Goal: Task Accomplishment & Management: Complete application form

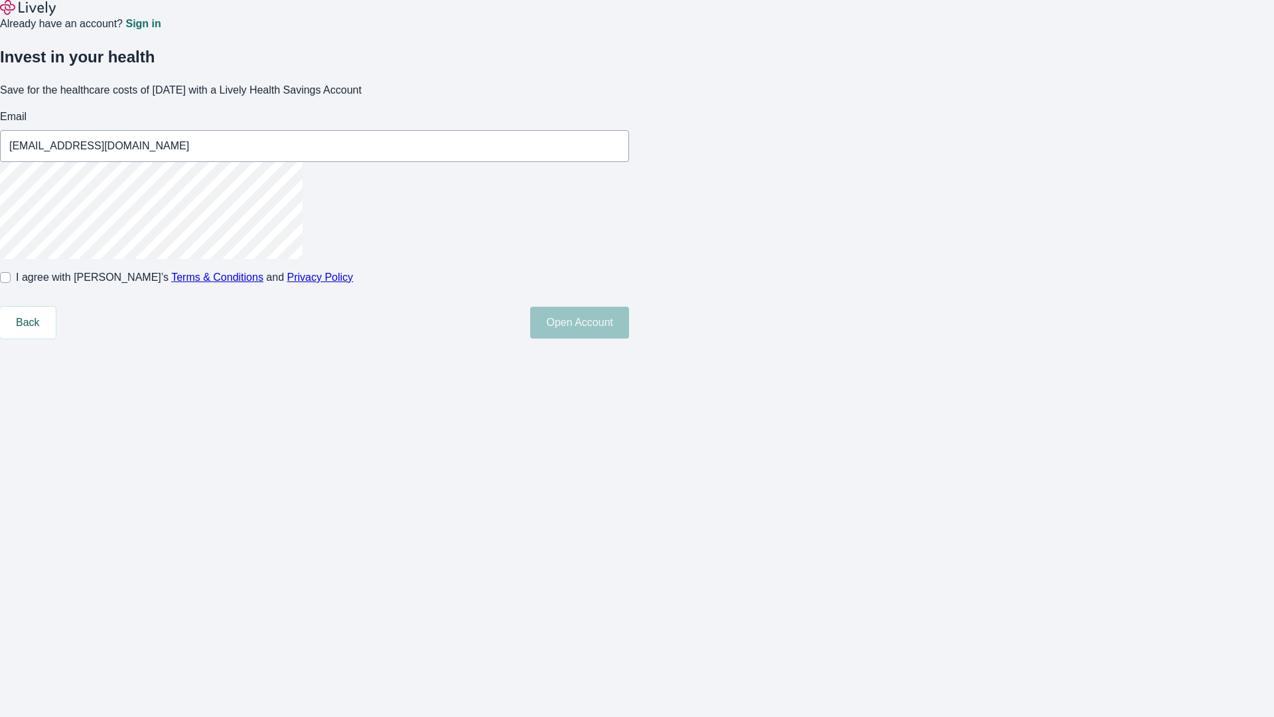
click at [11, 283] on input "I agree with Lively’s Terms & Conditions and Privacy Policy" at bounding box center [5, 277] width 11 height 11
checkbox input "true"
click at [629, 338] on button "Open Account" at bounding box center [579, 323] width 99 height 32
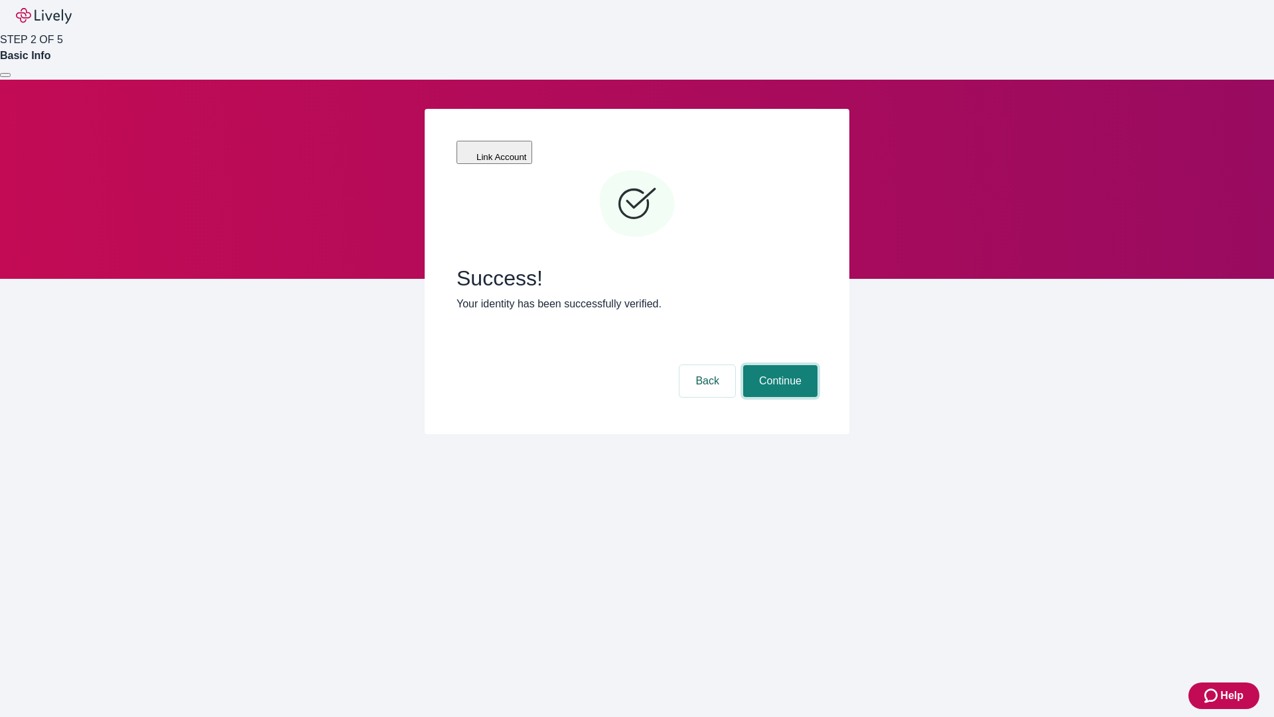
click at [778, 365] on button "Continue" at bounding box center [780, 381] width 74 height 32
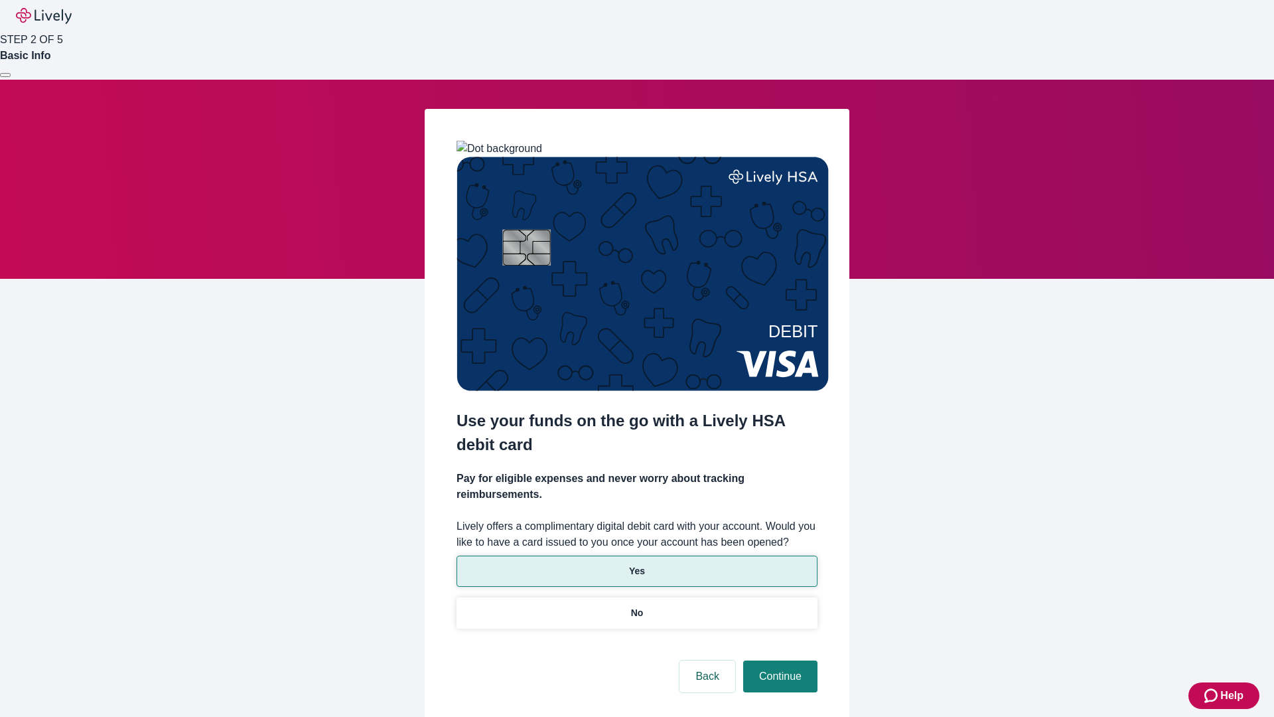
click at [636, 564] on p "Yes" at bounding box center [637, 571] width 16 height 14
click at [778, 660] on button "Continue" at bounding box center [780, 676] width 74 height 32
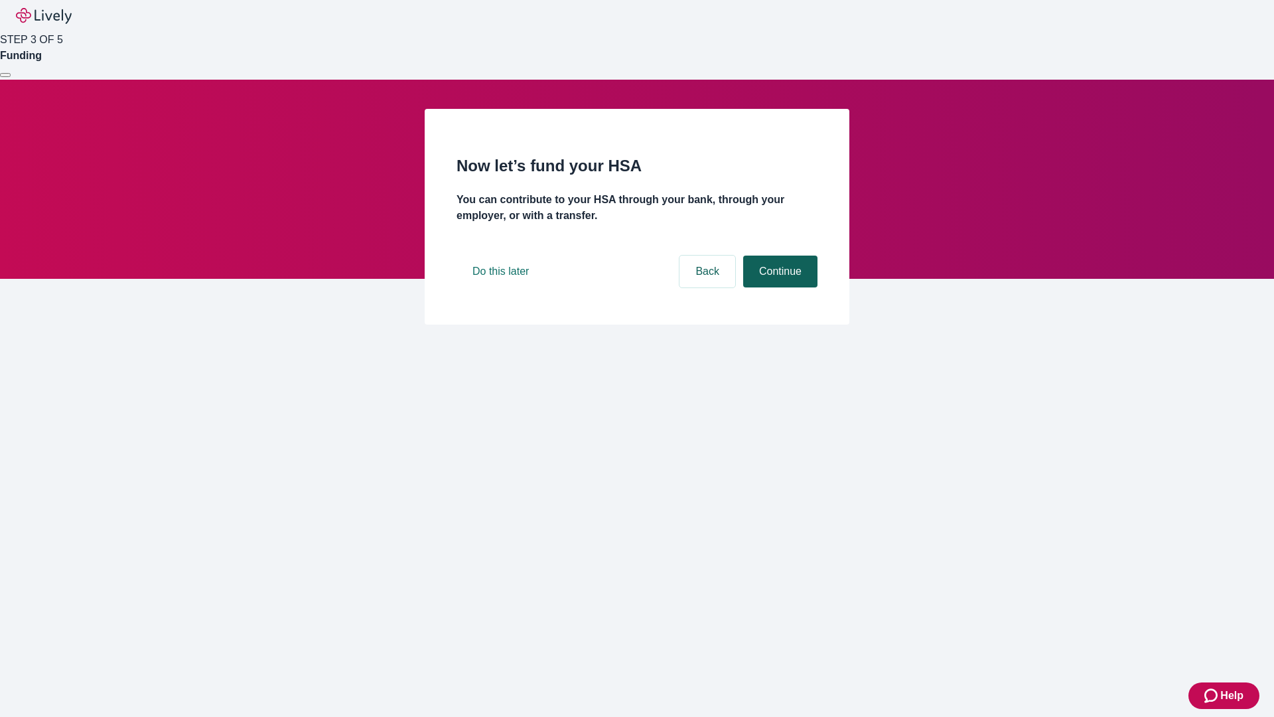
click at [778, 287] on button "Continue" at bounding box center [780, 272] width 74 height 32
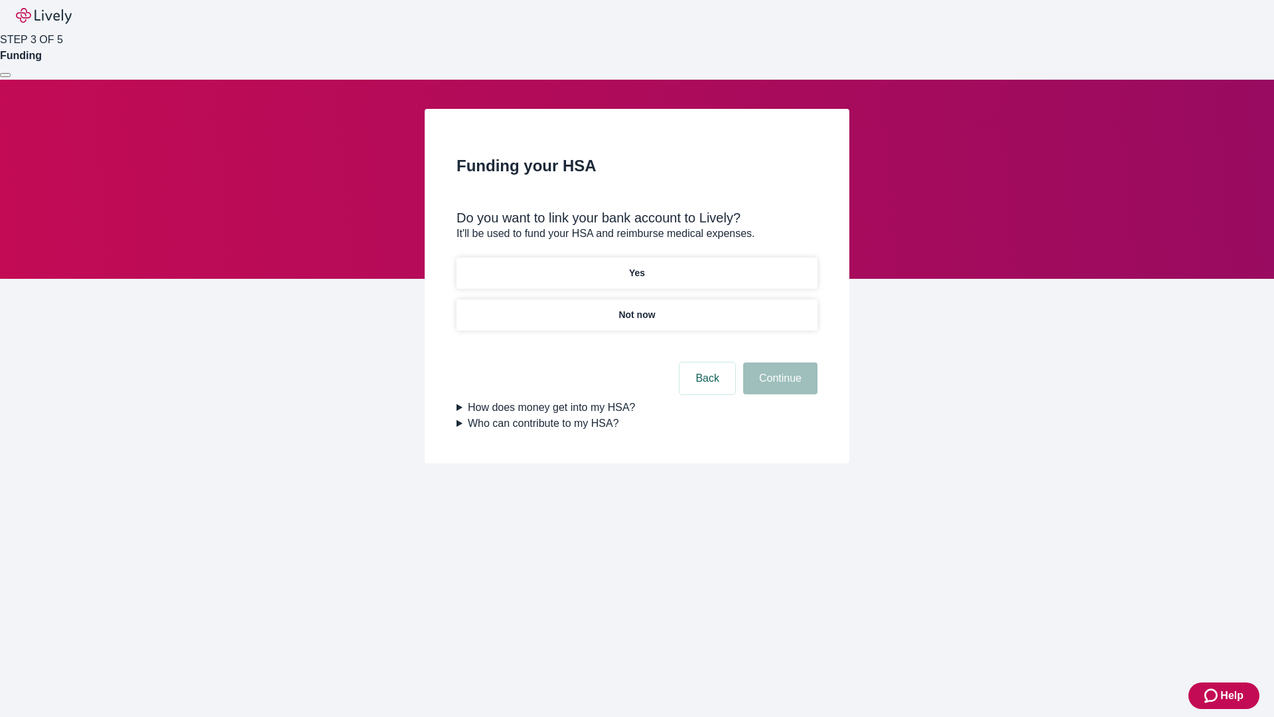
click at [636, 266] on p "Yes" at bounding box center [637, 273] width 16 height 14
click at [778, 362] on button "Continue" at bounding box center [780, 378] width 74 height 32
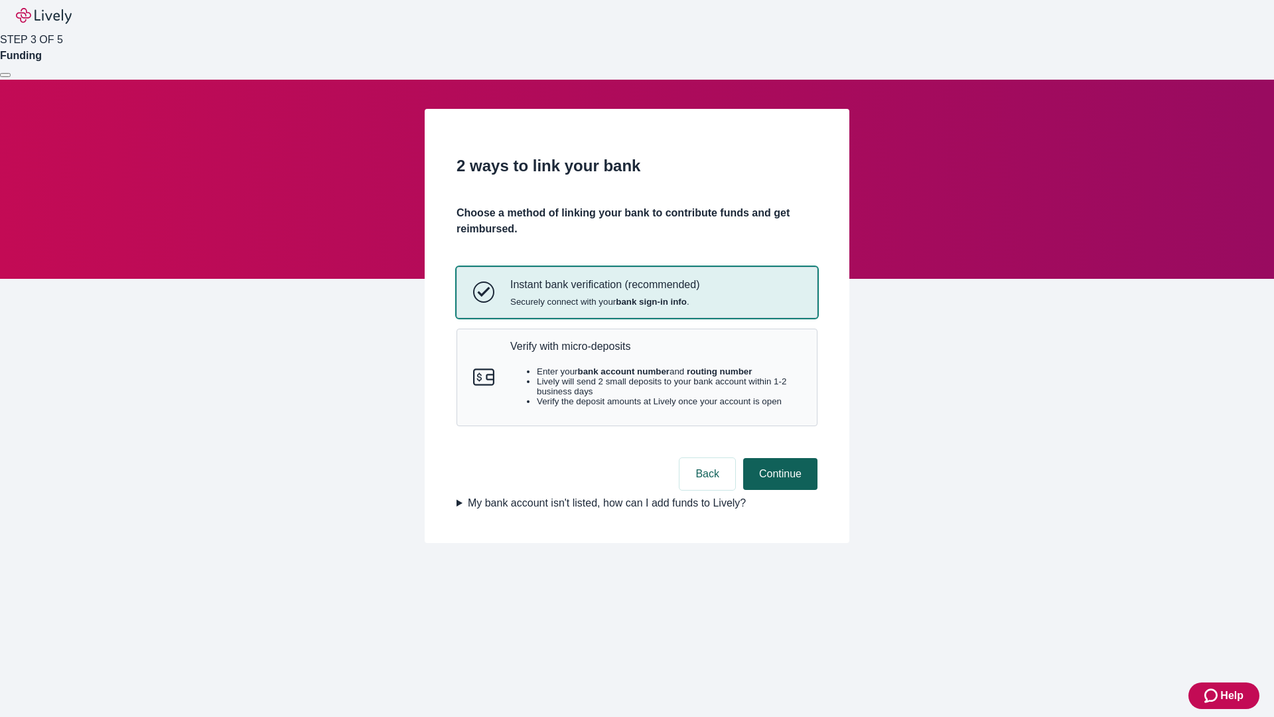
click at [655, 352] on p "Verify with micro-deposits" at bounding box center [655, 346] width 291 height 13
click at [778, 490] on button "Continue" at bounding box center [780, 474] width 74 height 32
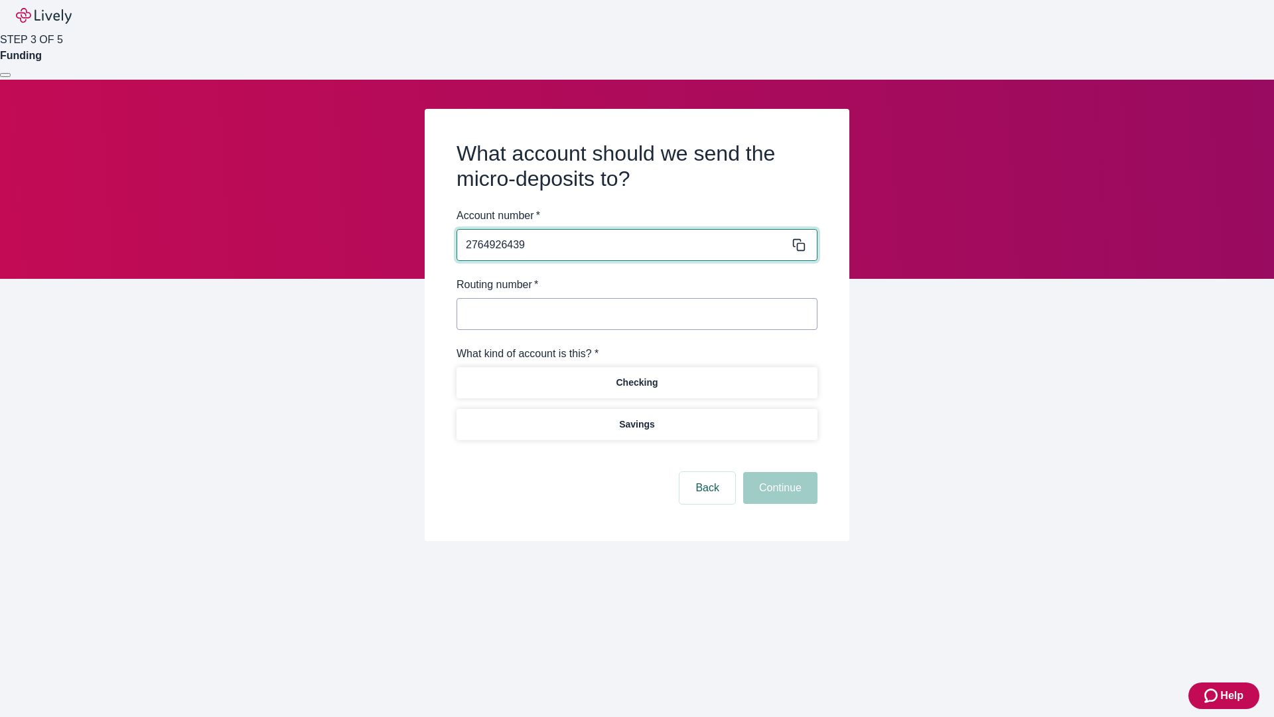
type input "2764926439"
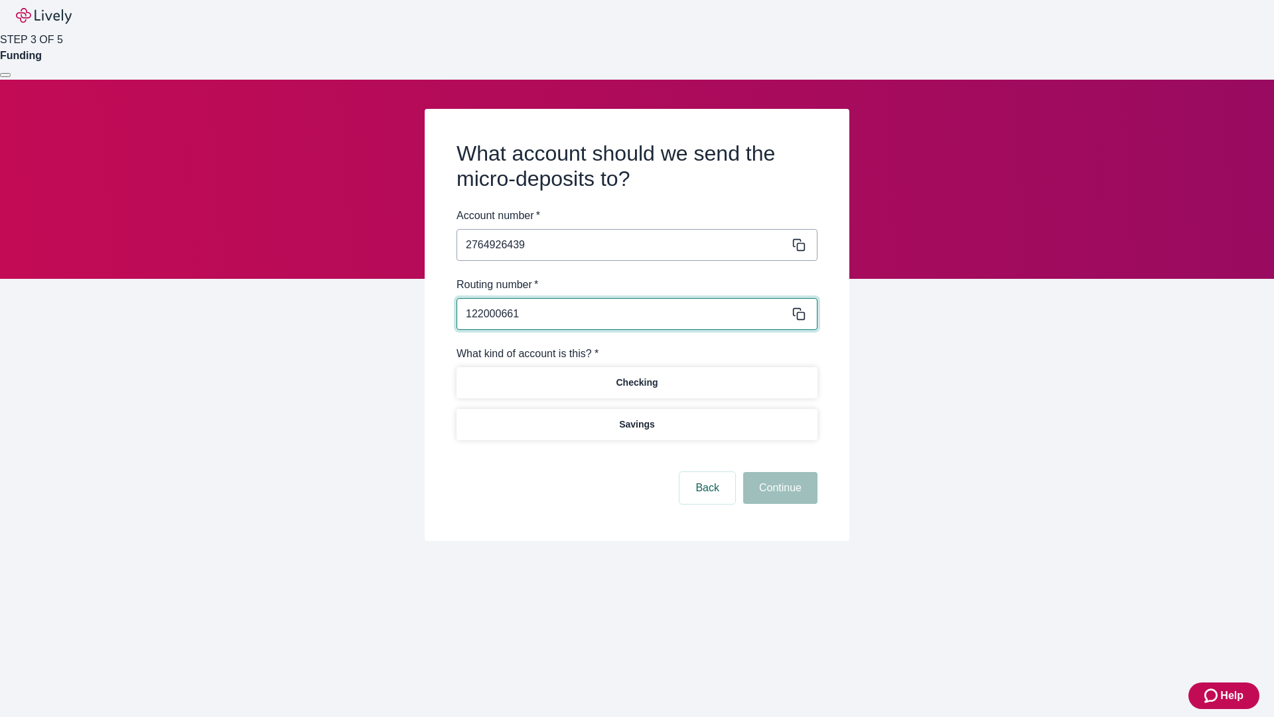
type input "122000661"
click at [636, 382] on p "Checking" at bounding box center [637, 383] width 42 height 14
click at [778, 490] on button "Continue" at bounding box center [780, 488] width 74 height 32
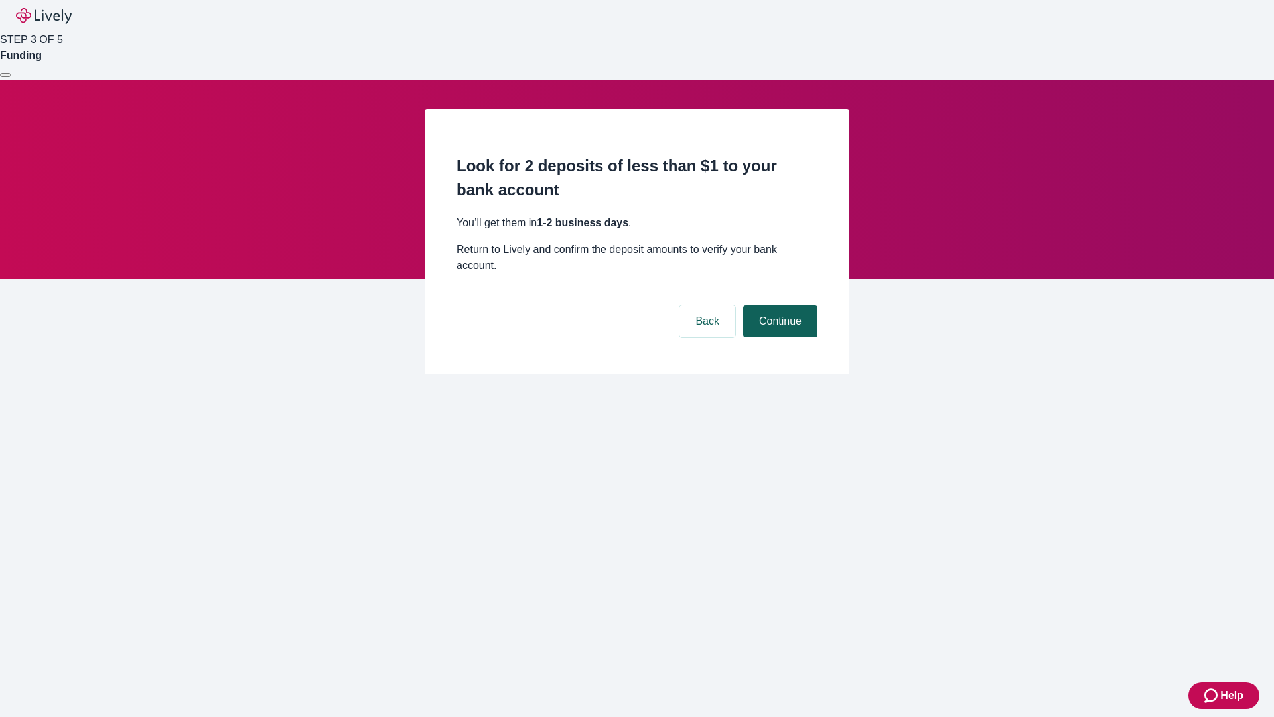
click at [778, 305] on button "Continue" at bounding box center [780, 321] width 74 height 32
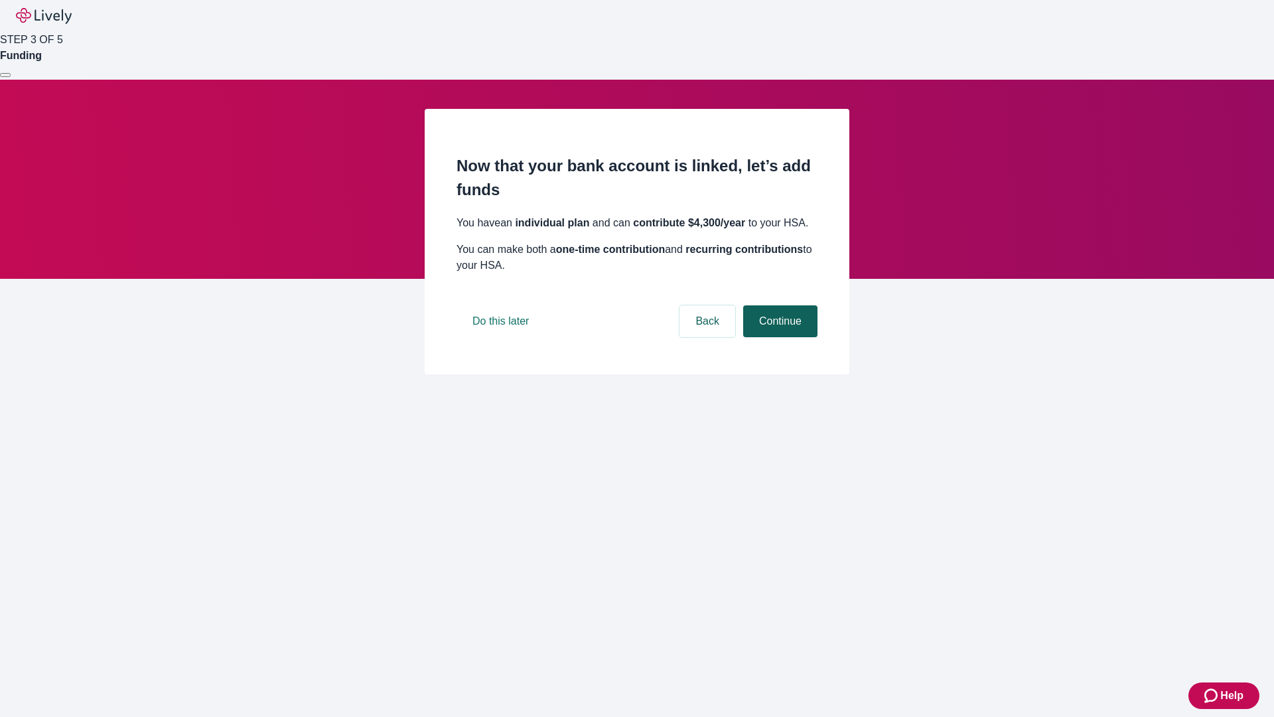
click at [778, 337] on button "Continue" at bounding box center [780, 321] width 74 height 32
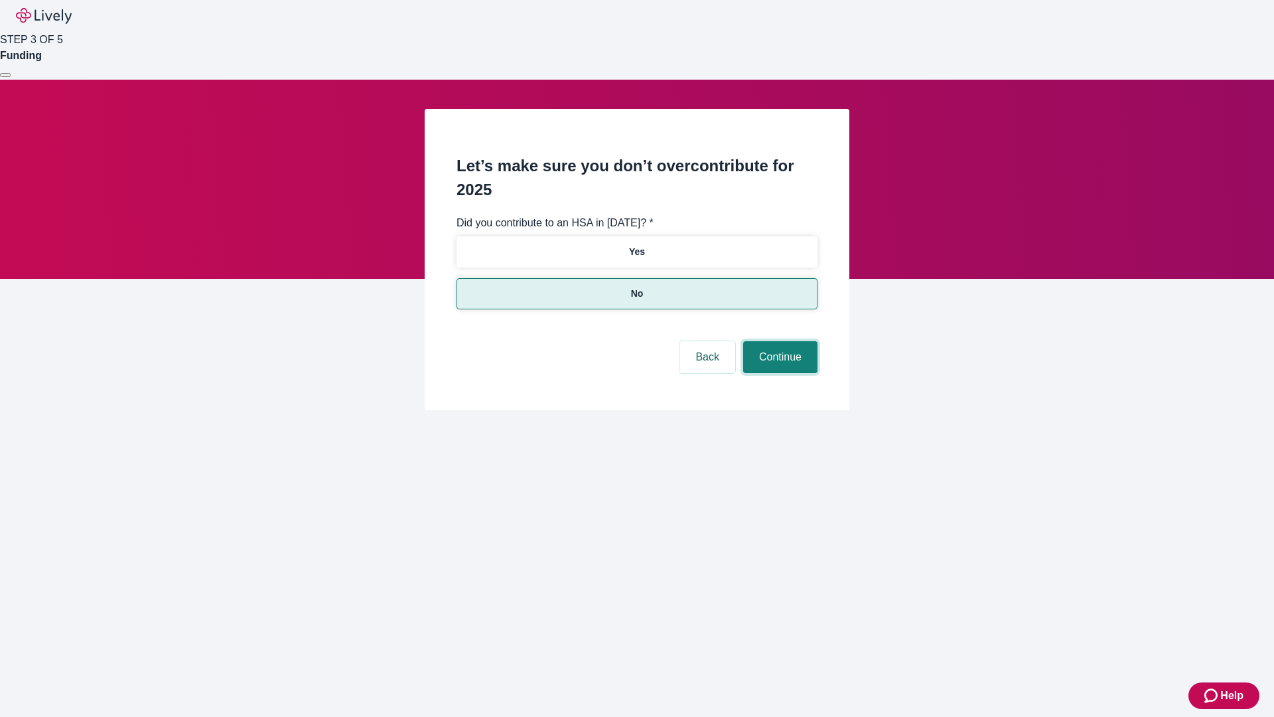
click at [778, 341] on button "Continue" at bounding box center [780, 357] width 74 height 32
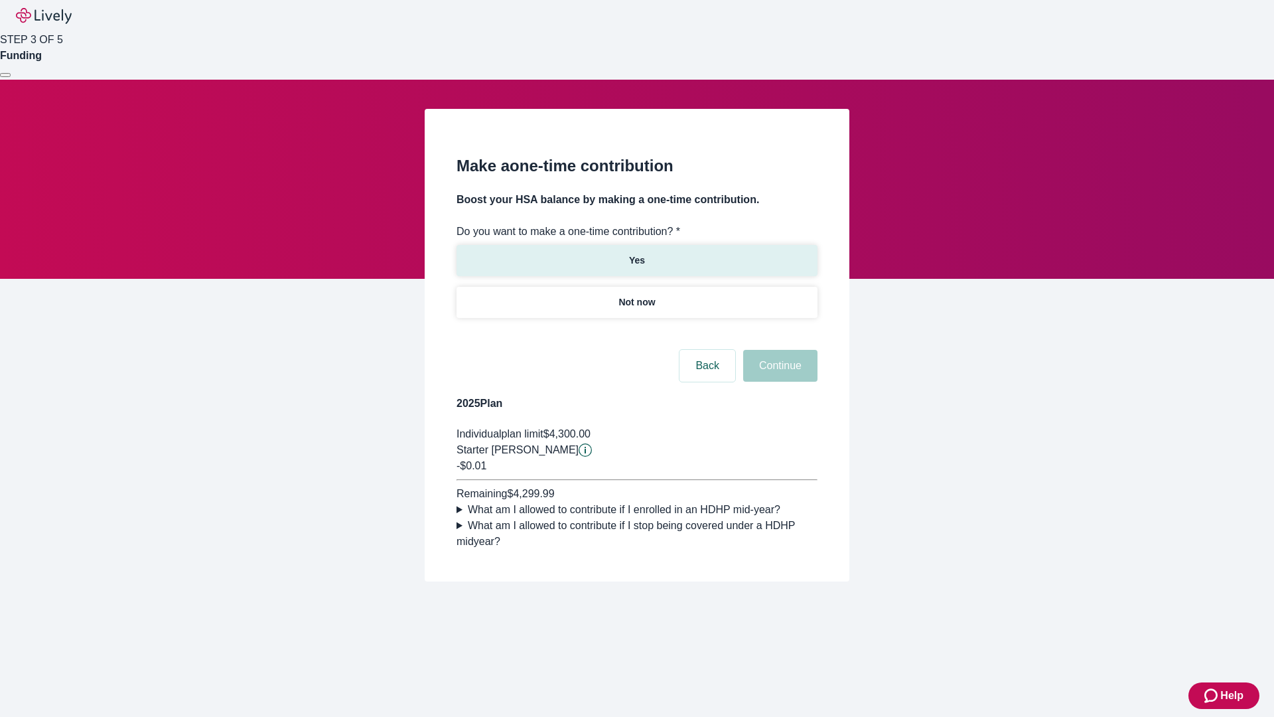
click at [636, 254] on p "Yes" at bounding box center [637, 261] width 16 height 14
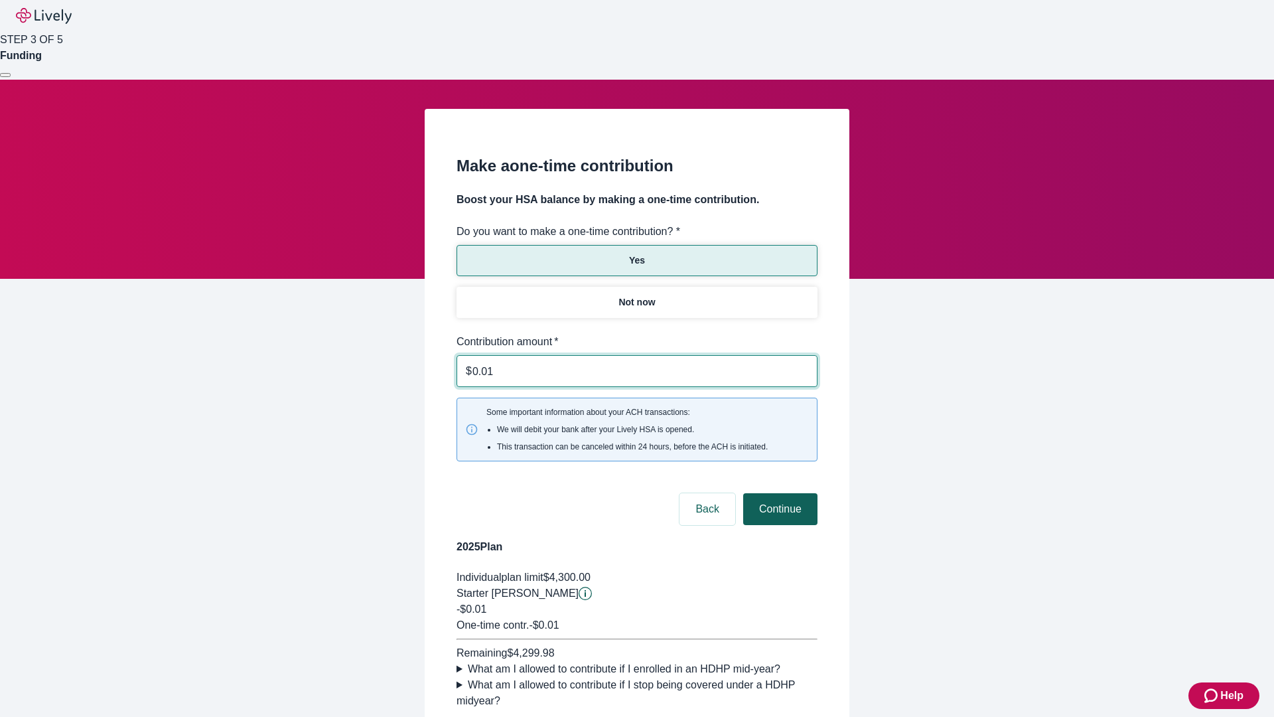
type input "0.01"
click at [778, 493] on button "Continue" at bounding box center [780, 509] width 74 height 32
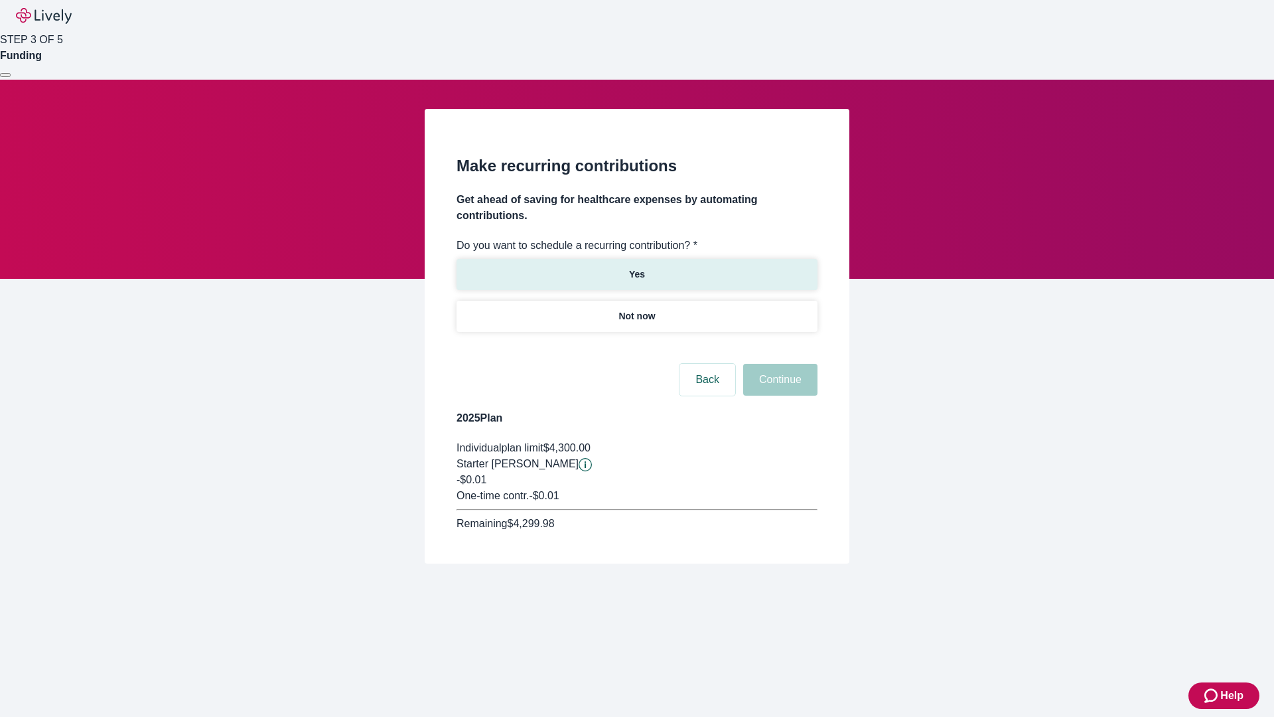
click at [636, 267] on p "Yes" at bounding box center [637, 274] width 16 height 14
click at [636, 348] on body "Help STEP 3 OF 5 Funding Make recurring contributions Get ahead of saving for h…" at bounding box center [637, 313] width 1274 height 627
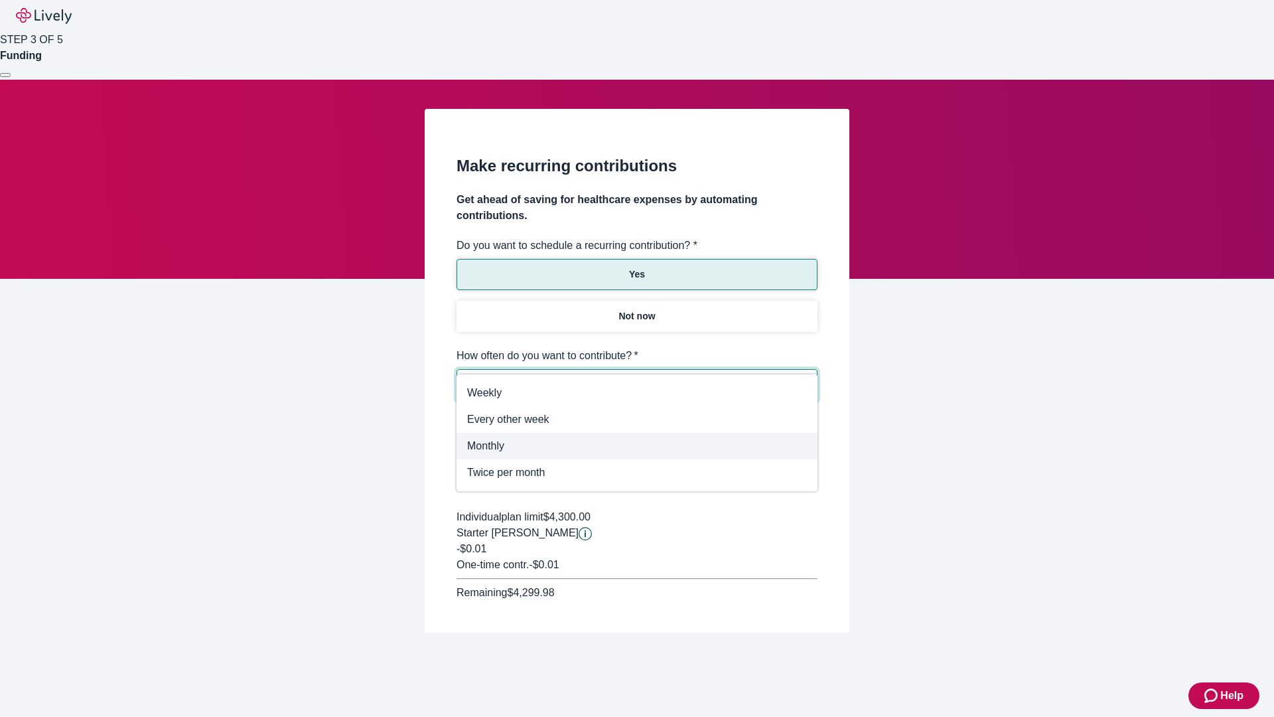
click at [637, 446] on span "Monthly" at bounding box center [637, 446] width 340 height 16
type input "Monthly"
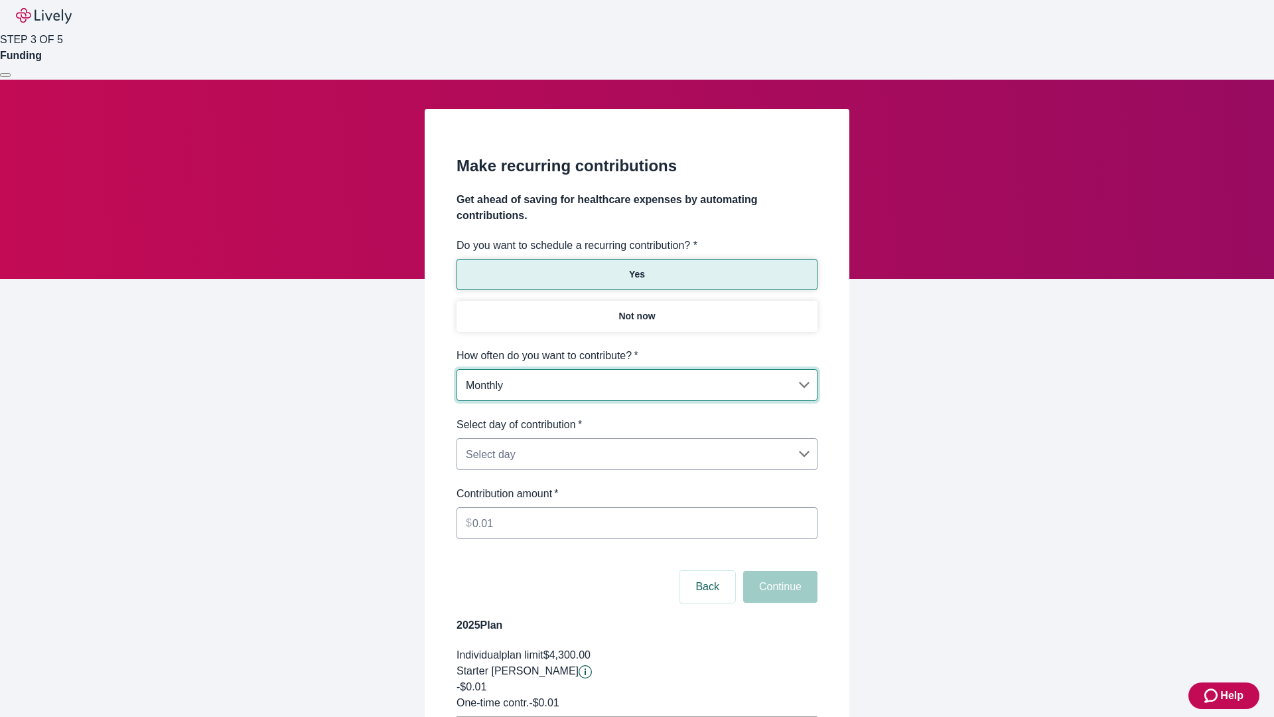
click at [636, 417] on body "Help STEP 3 OF 5 Funding Make recurring contributions Get ahead of saving for h…" at bounding box center [637, 417] width 1274 height 834
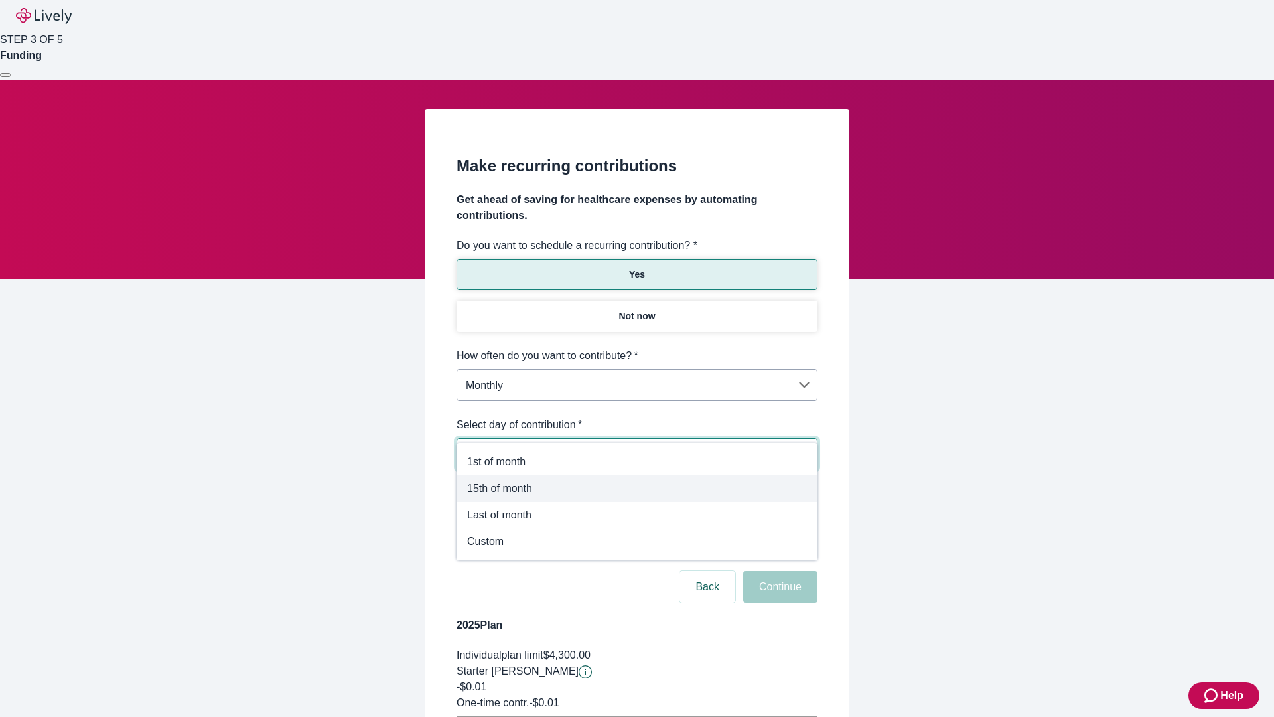
click at [637, 488] on span "15th of month" at bounding box center [637, 488] width 340 height 16
type input "Monthly15th"
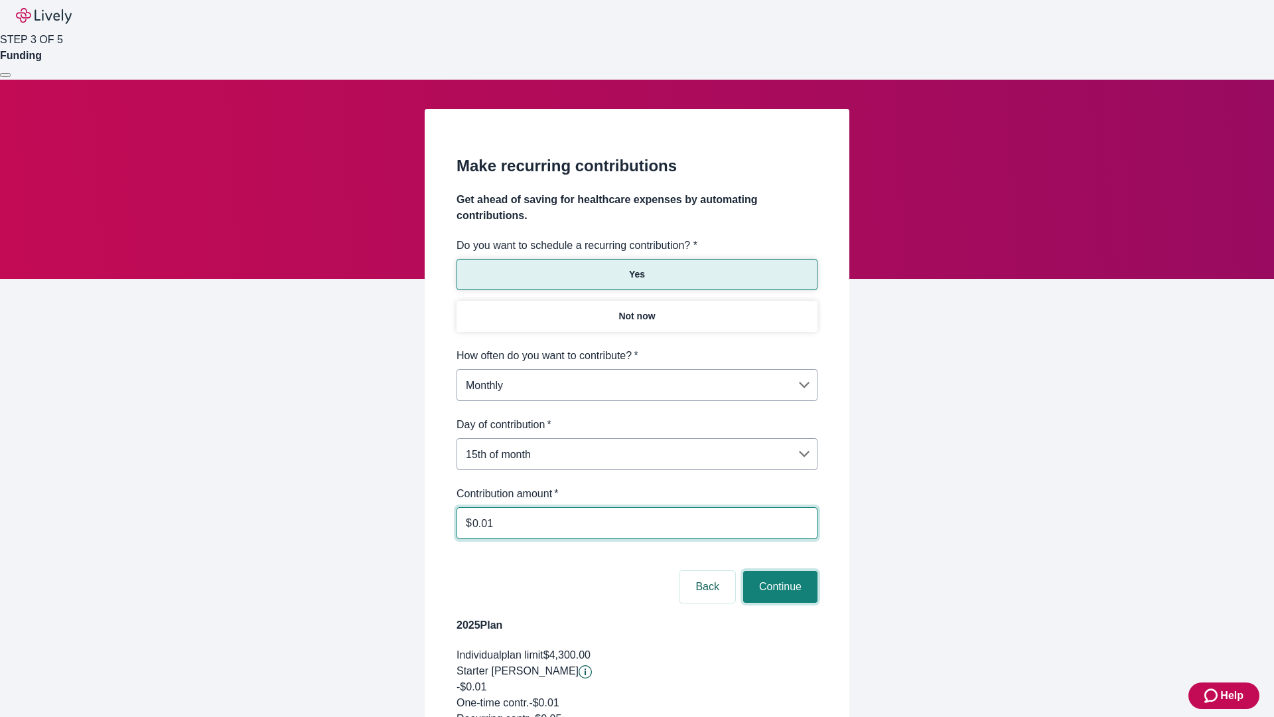
click at [778, 571] on button "Continue" at bounding box center [780, 587] width 74 height 32
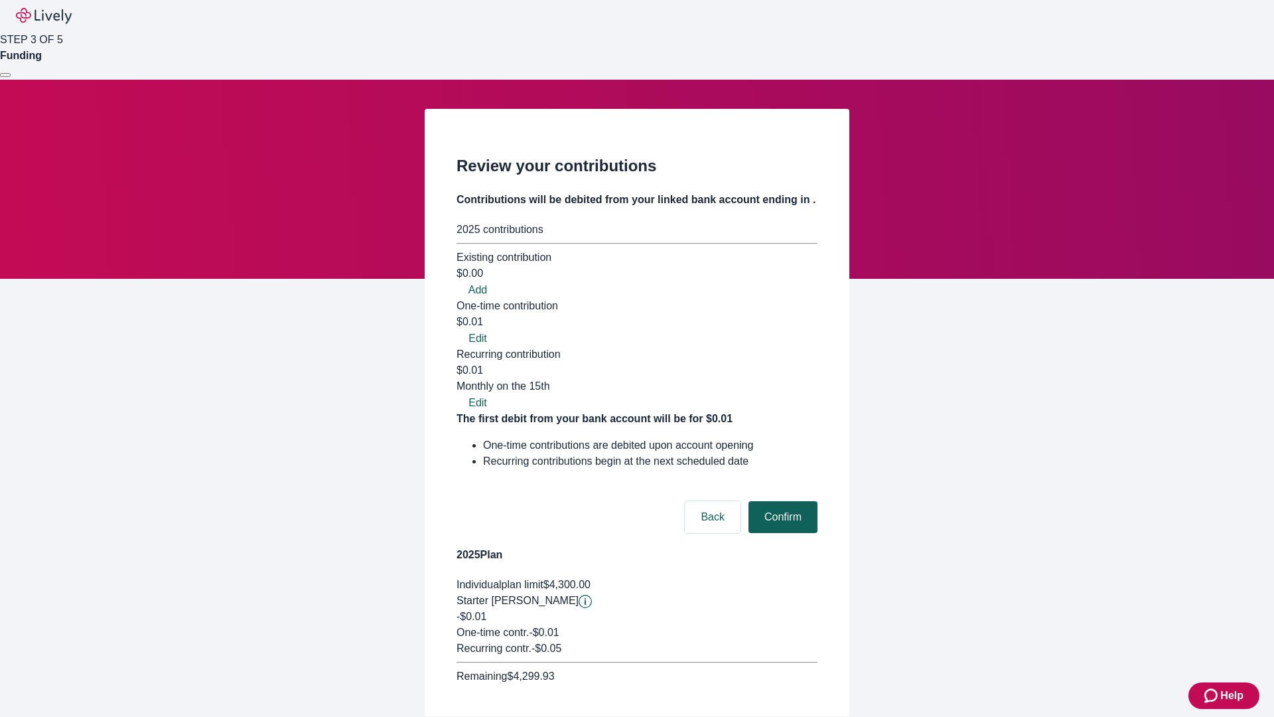
click at [781, 501] on button "Confirm" at bounding box center [783, 517] width 69 height 32
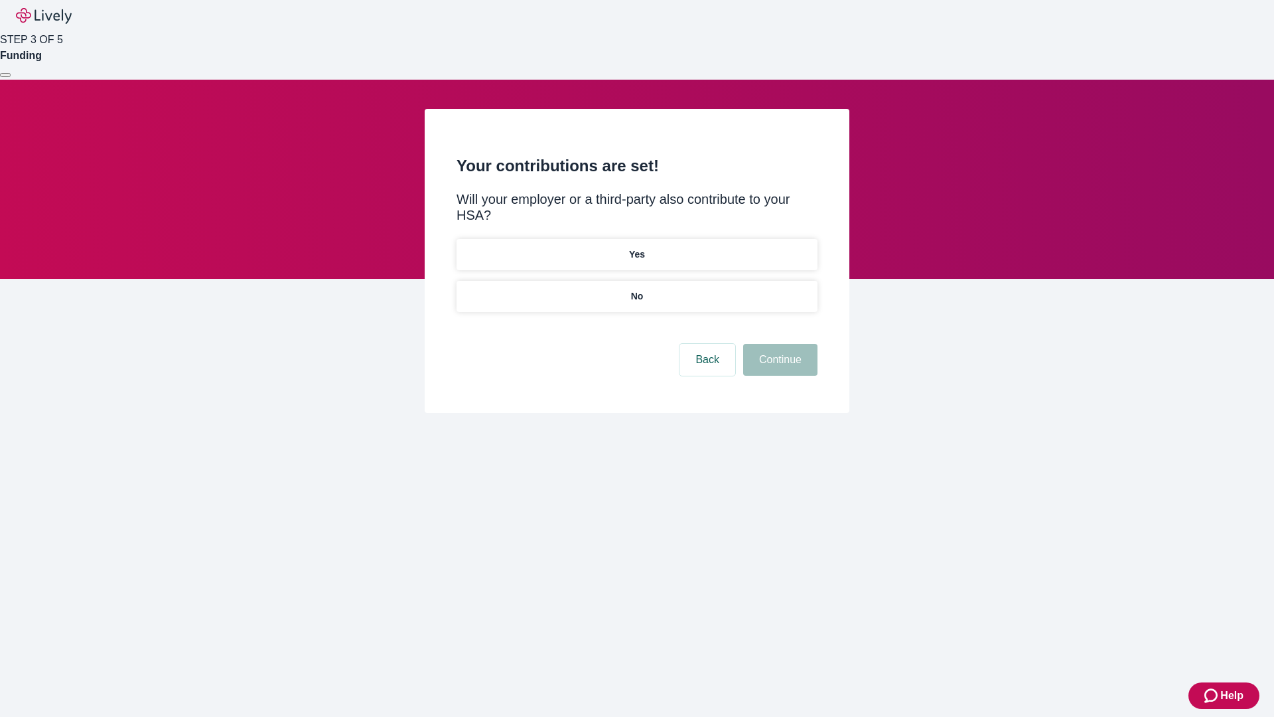
click at [636, 248] on p "Yes" at bounding box center [637, 255] width 16 height 14
click at [778, 344] on button "Continue" at bounding box center [780, 360] width 74 height 32
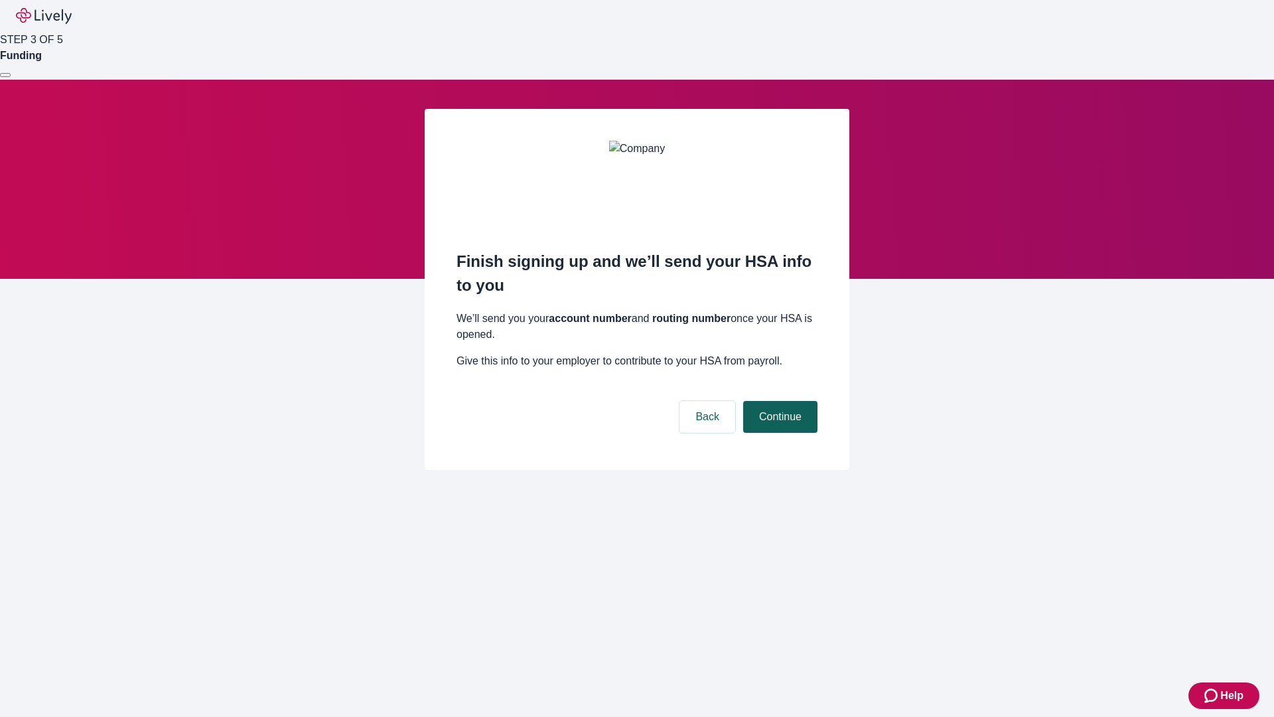
click at [778, 401] on button "Continue" at bounding box center [780, 417] width 74 height 32
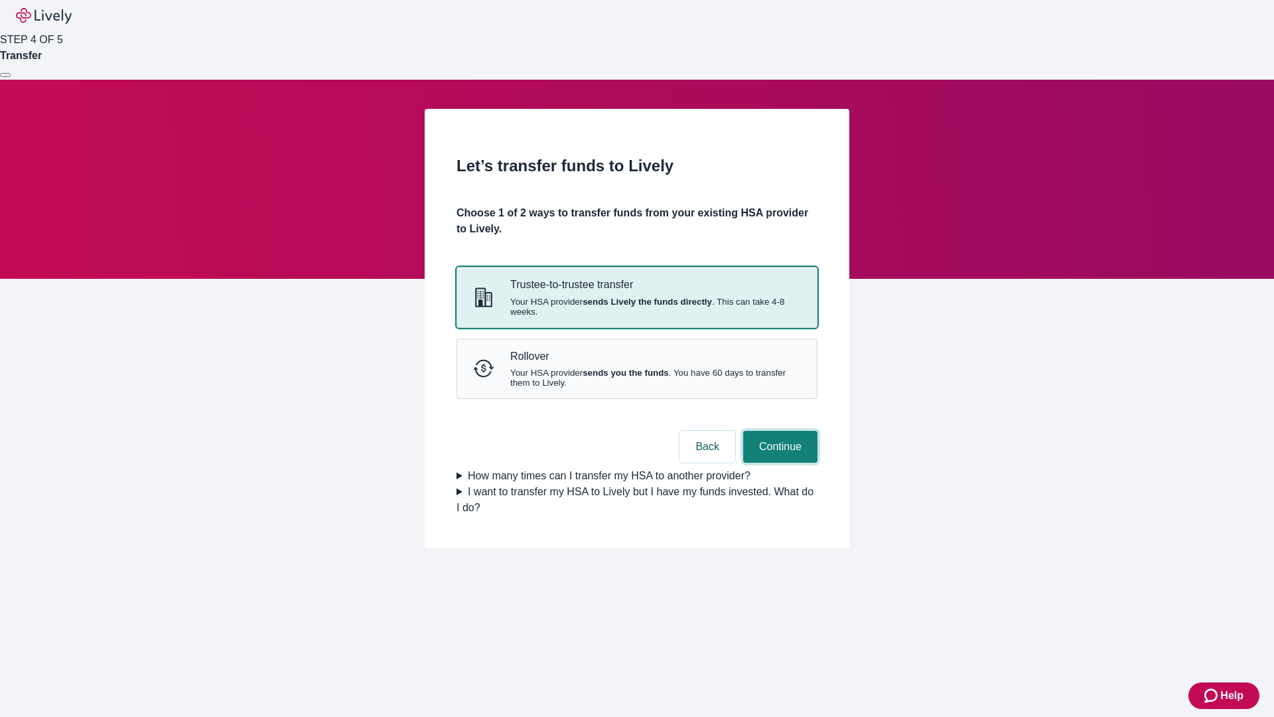
click at [778, 463] on button "Continue" at bounding box center [780, 447] width 74 height 32
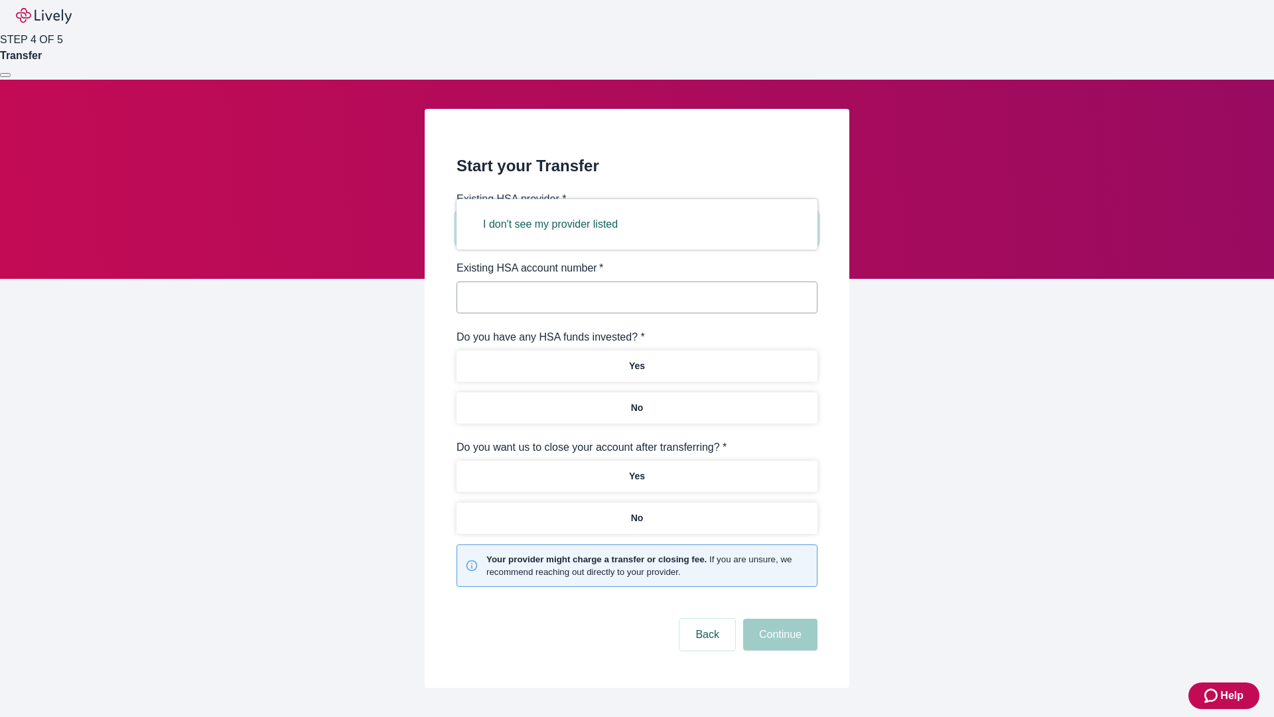
click at [555, 224] on button "I don't see my provider listed" at bounding box center [550, 224] width 167 height 32
type input "Other"
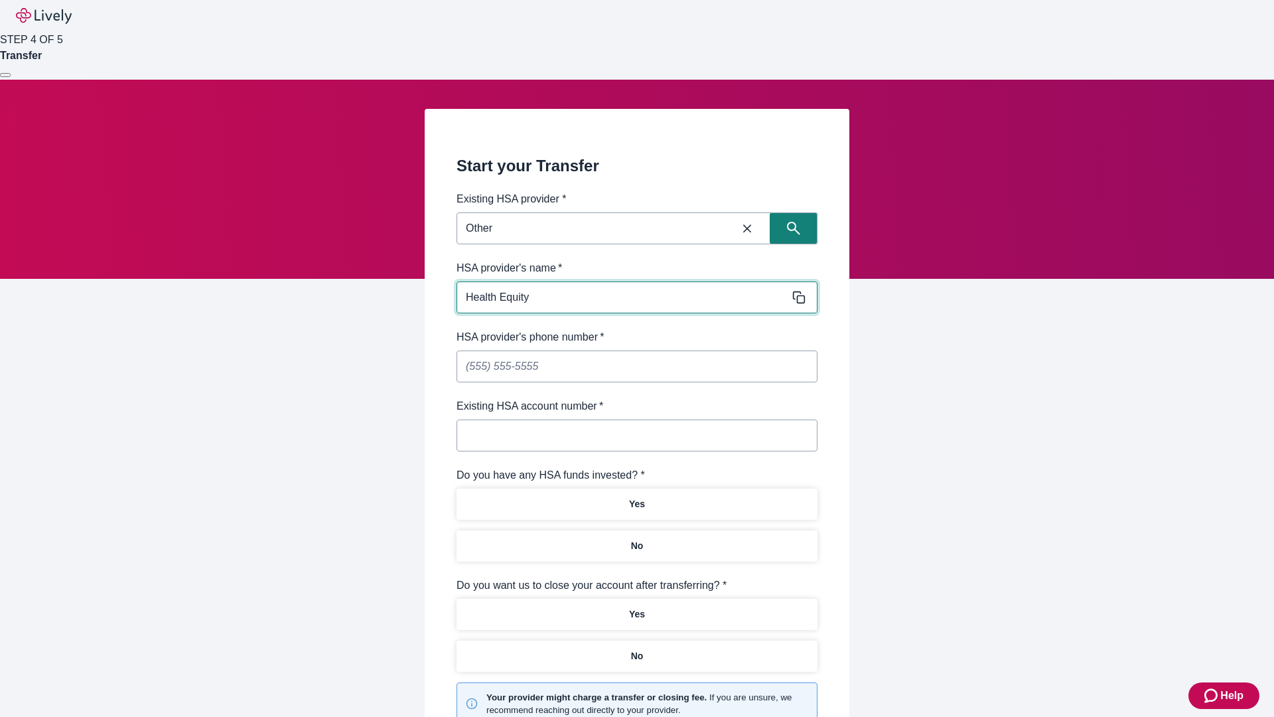
type input "Health Equity"
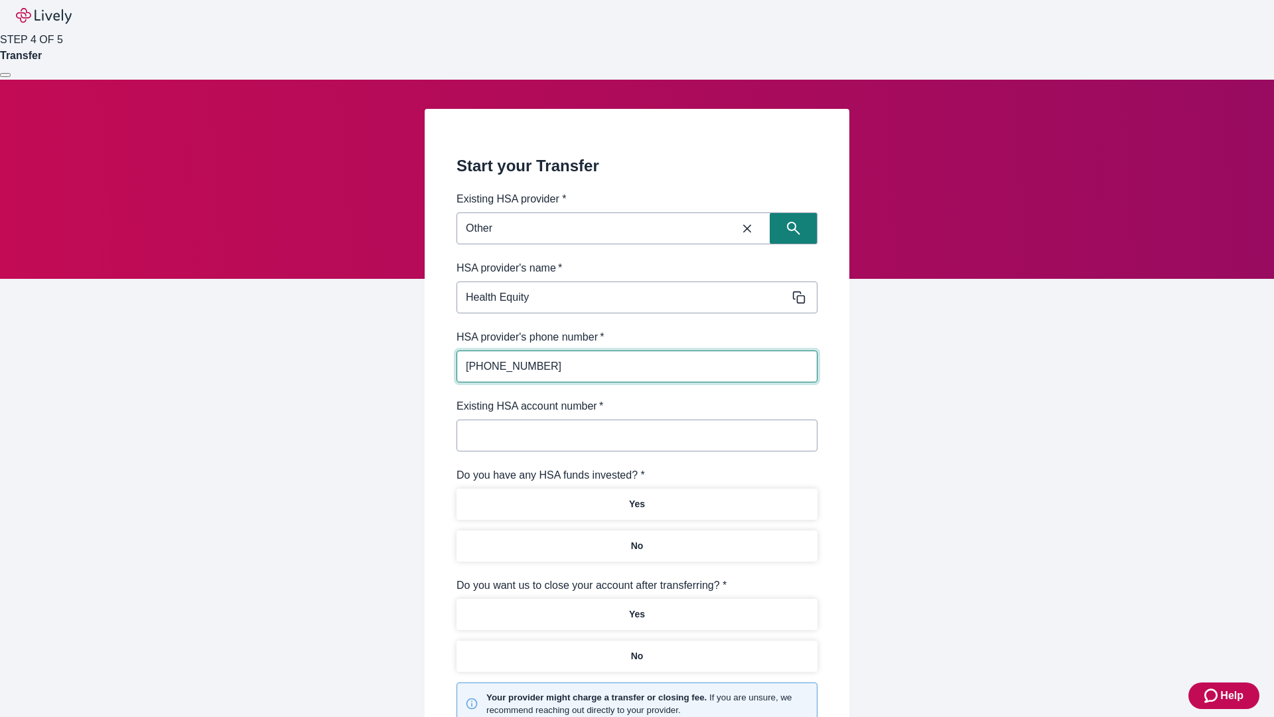
type input "[PHONE_NUMBER]"
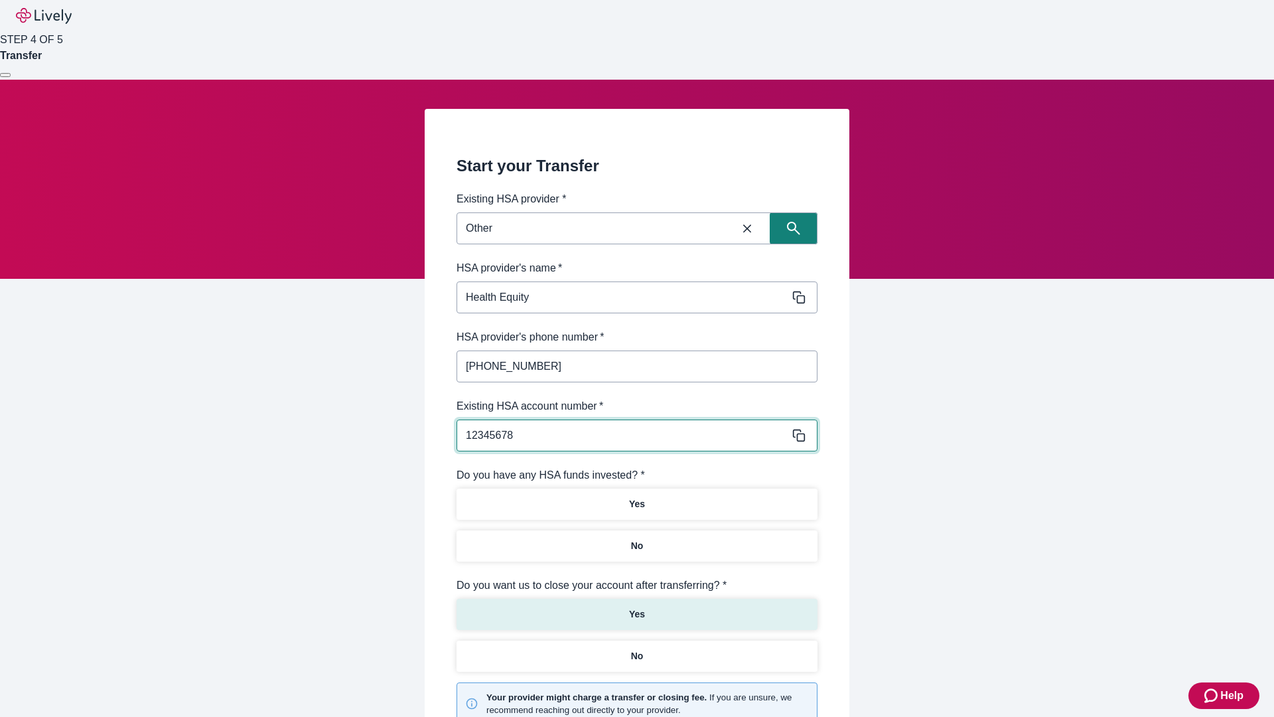
type input "12345678"
click at [636, 539] on p "No" at bounding box center [637, 546] width 13 height 14
click at [636, 607] on p "Yes" at bounding box center [637, 614] width 16 height 14
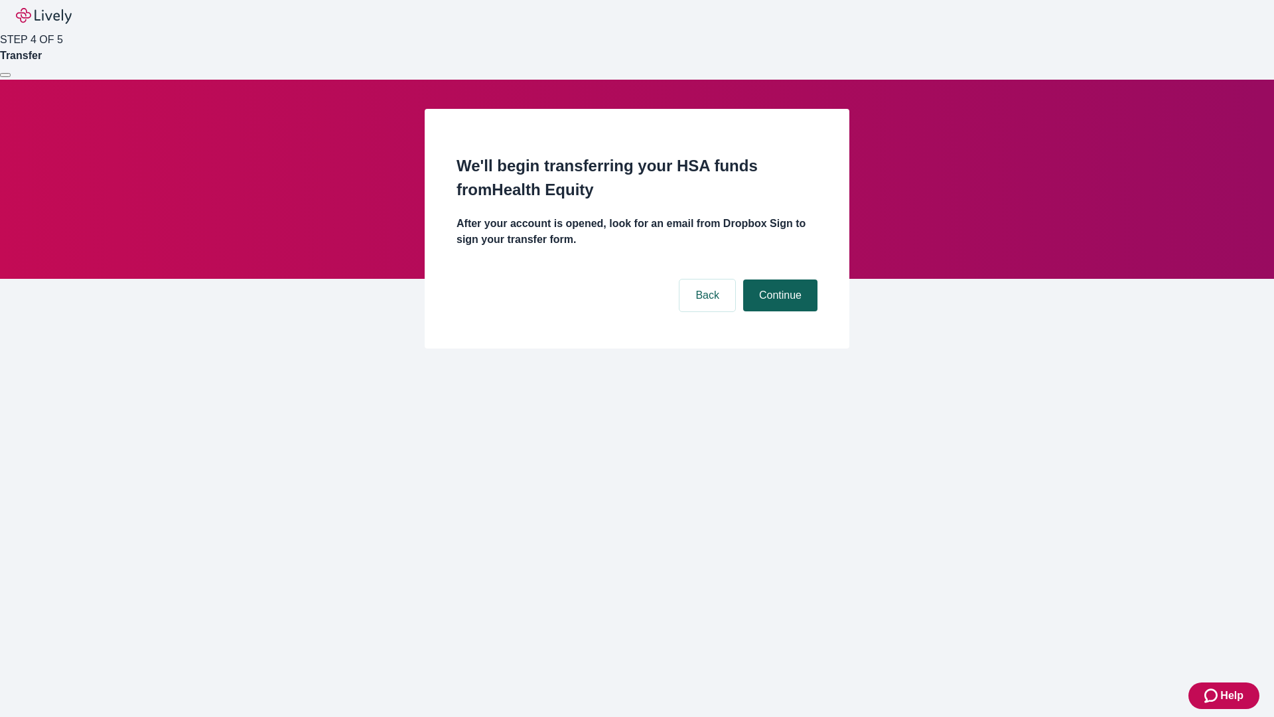
click at [778, 279] on button "Continue" at bounding box center [780, 295] width 74 height 32
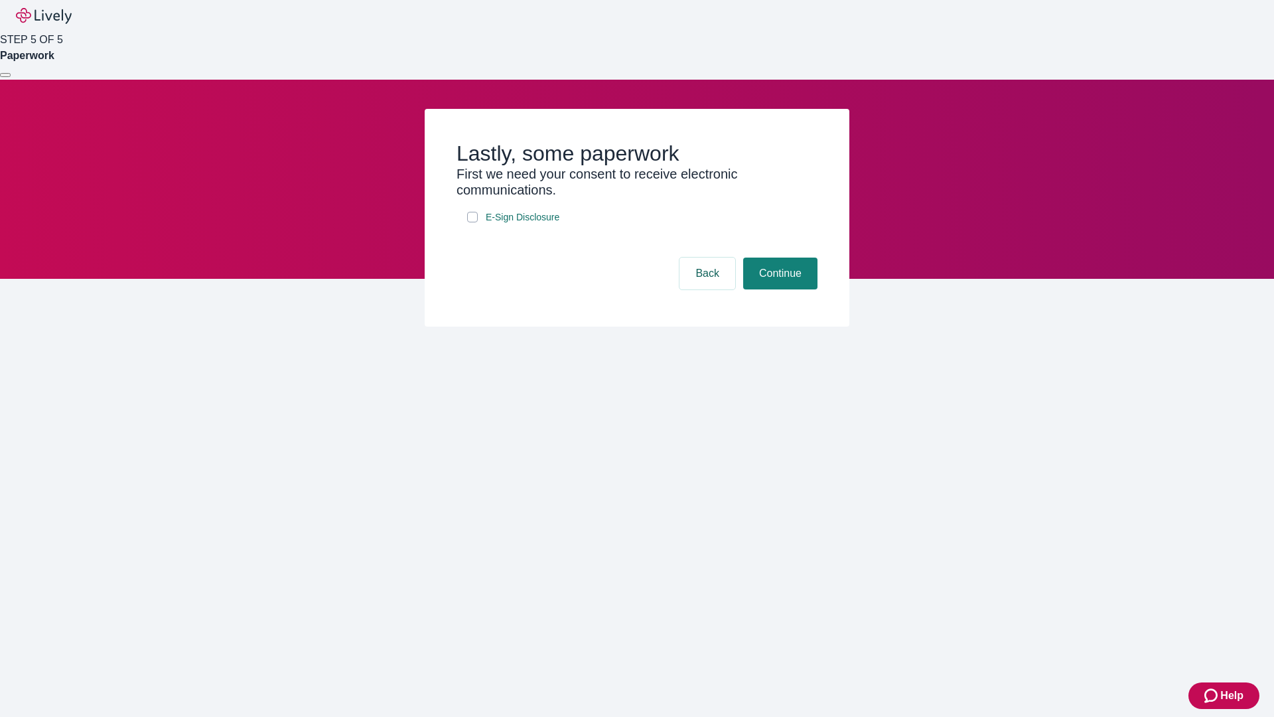
click at [473, 222] on input "E-Sign Disclosure" at bounding box center [472, 217] width 11 height 11
checkbox input "true"
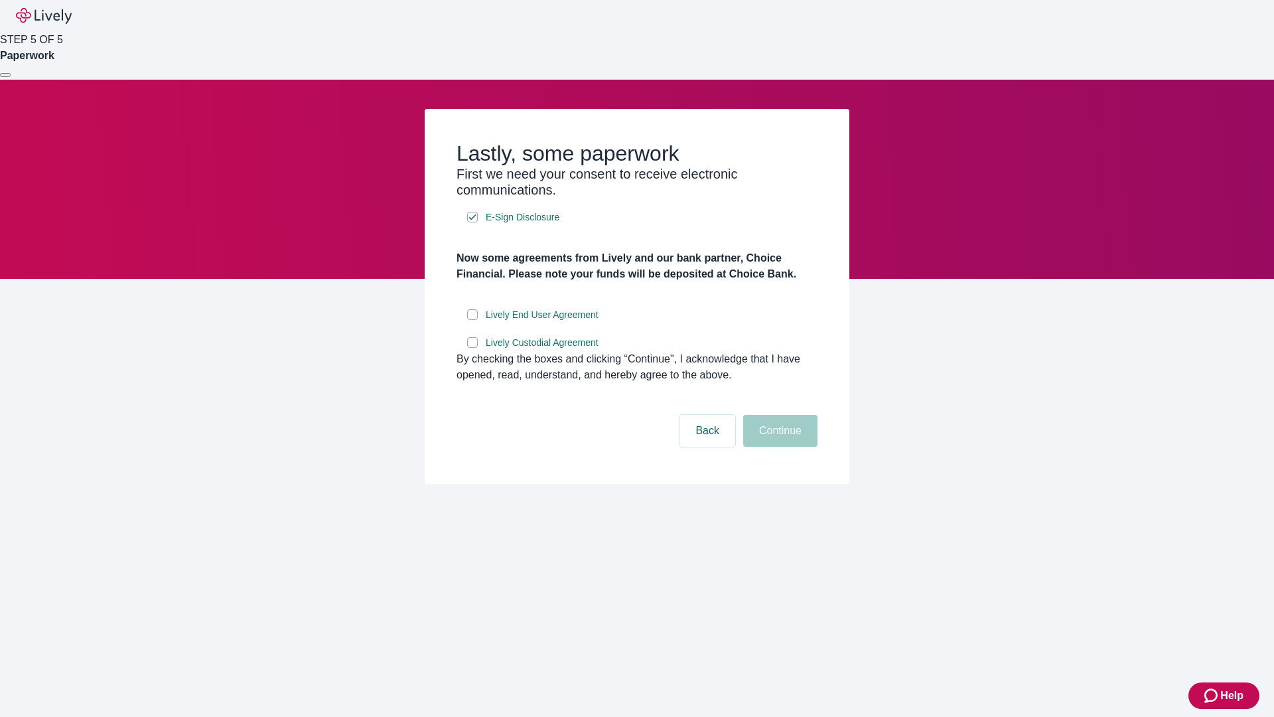
click at [473, 320] on input "Lively End User Agreement" at bounding box center [472, 314] width 11 height 11
checkbox input "true"
click at [473, 348] on input "Lively Custodial Agreement" at bounding box center [472, 342] width 11 height 11
checkbox input "true"
click at [778, 447] on button "Continue" at bounding box center [780, 431] width 74 height 32
